Goal: Information Seeking & Learning: Find specific page/section

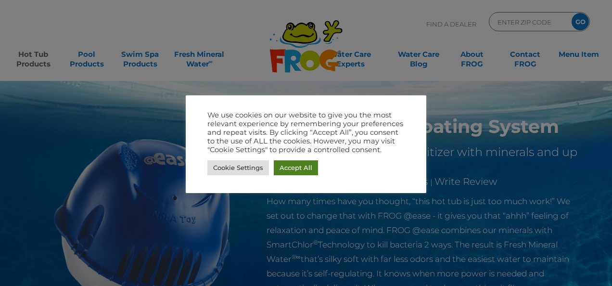
click at [299, 169] on link "Accept All" at bounding box center [296, 167] width 44 height 15
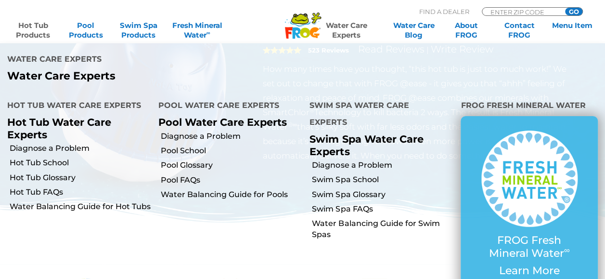
scroll to position [133, 0]
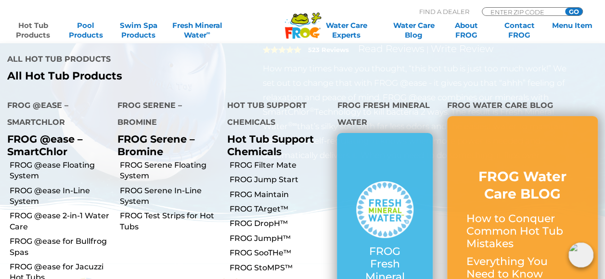
click at [40, 29] on link "Hot Tub Products" at bounding box center [33, 30] width 47 height 19
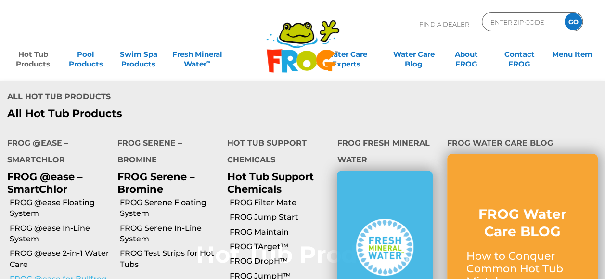
click at [51, 273] on link "FROG @ease for Bullfrog Spas" at bounding box center [60, 284] width 100 height 22
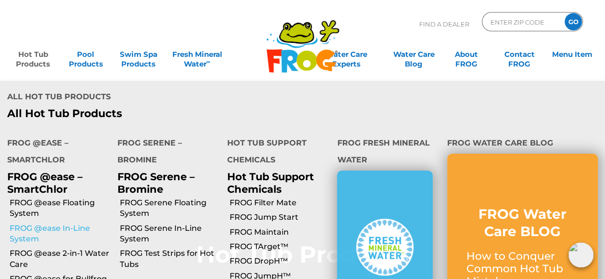
scroll to position [97, 0]
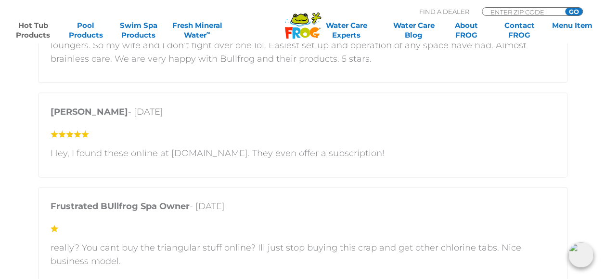
scroll to position [2319, 0]
drag, startPoint x: 223, startPoint y: 151, endPoint x: 170, endPoint y: 157, distance: 52.8
click at [170, 157] on p "Hey, I found these online at cleartub.com. They even offer a subscription!" at bounding box center [303, 152] width 504 height 13
copy p "cleartub.com"
